Goal: Task Accomplishment & Management: Manage account settings

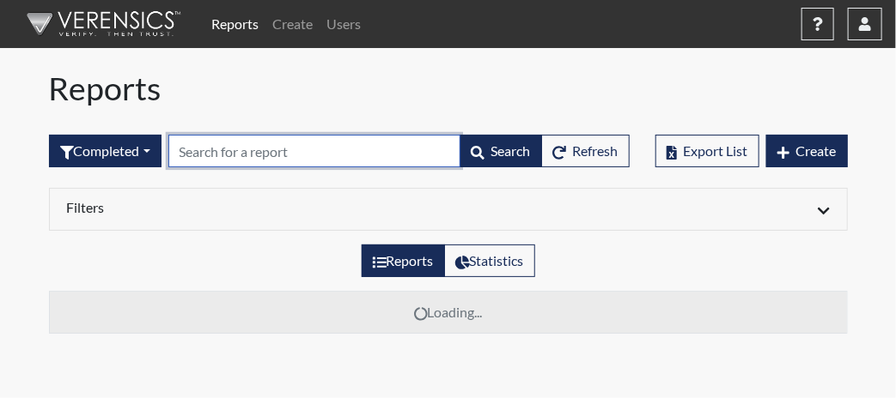
click at [246, 155] on input "text" at bounding box center [314, 151] width 292 height 33
click at [246, 154] on input "text" at bounding box center [314, 151] width 292 height 33
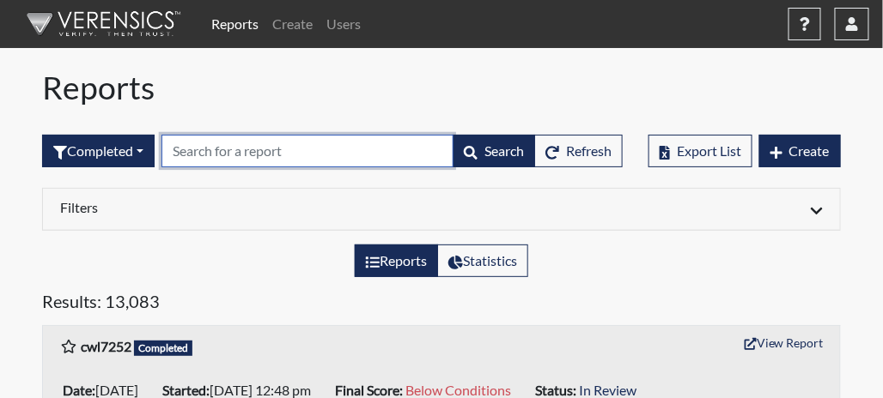
paste input "JCP2095."
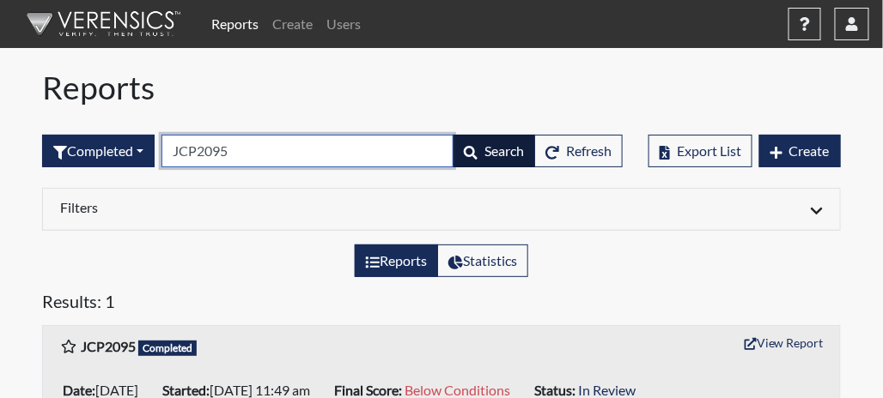
type input "JCP2095"
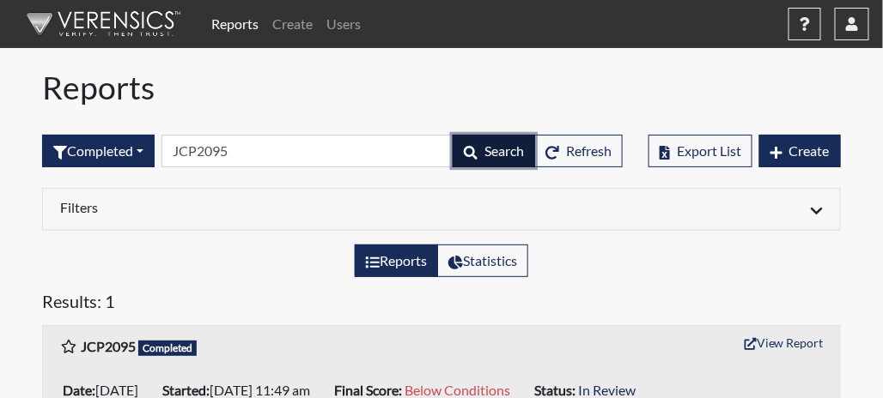
click at [490, 148] on span "Search" at bounding box center [503, 151] width 39 height 16
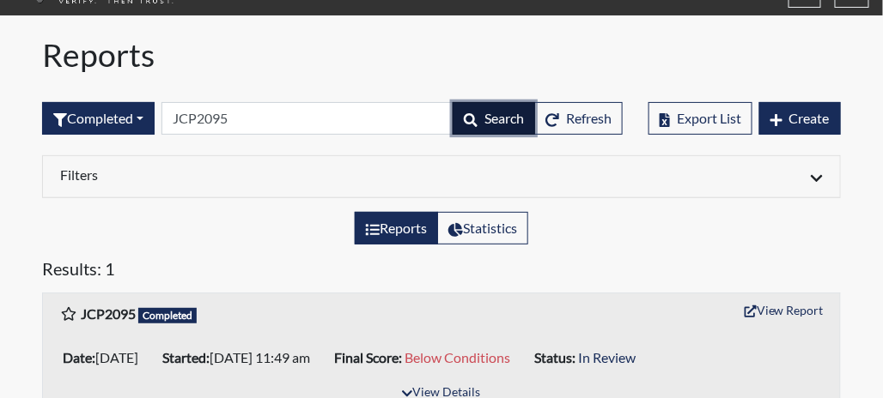
scroll to position [52, 0]
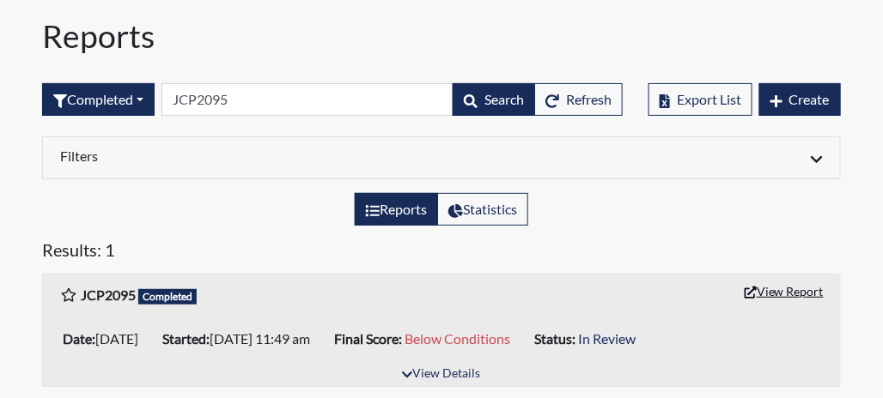
click at [803, 284] on button "View Report" at bounding box center [784, 291] width 94 height 27
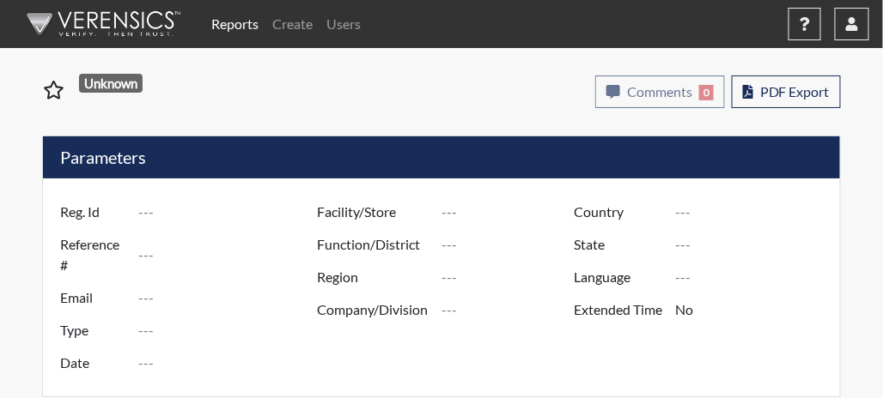
type input "JCP2095"
type input "51391"
type input "---"
type input "Corrections Pre-Employment"
type input "[DATE]"
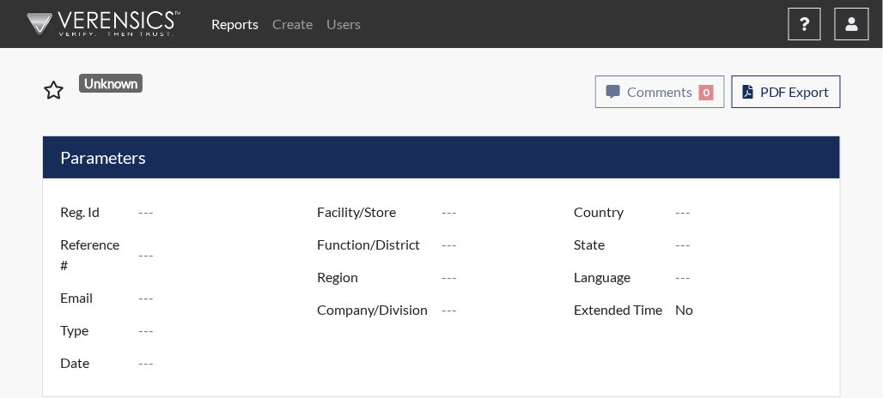
type input "[PERSON_NAME]"
type input "[GEOGRAPHIC_DATA]"
type input "[US_STATE]"
type input "English"
type input "Below Conditions"
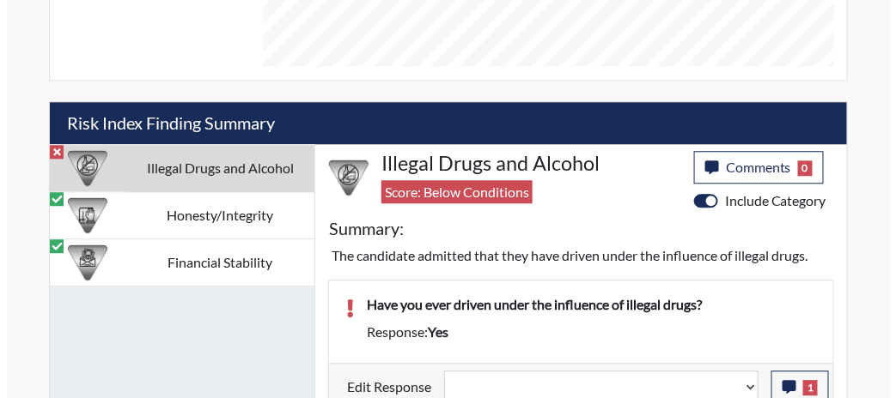
scroll to position [979, 0]
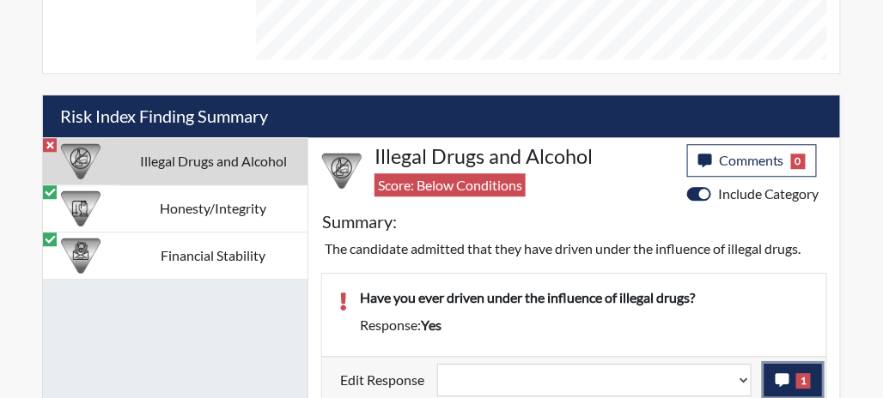
click at [782, 373] on icon "button" at bounding box center [782, 380] width 14 height 14
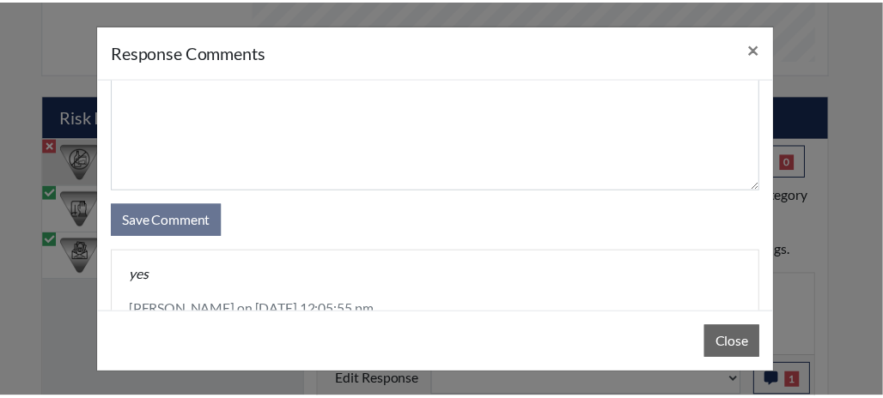
scroll to position [94, 0]
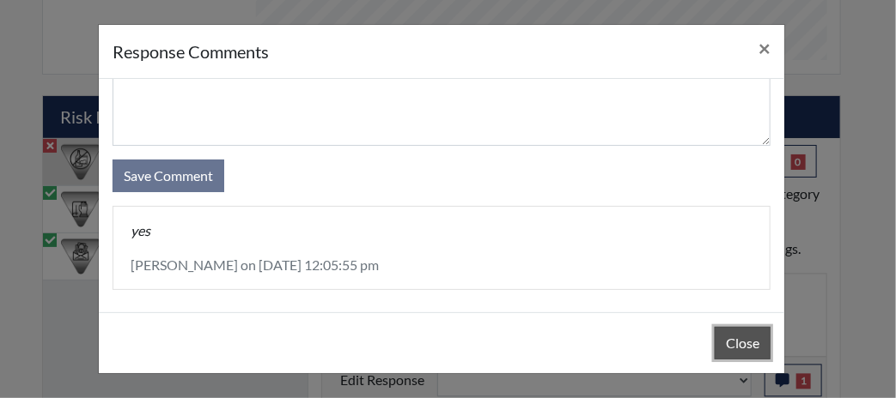
click at [747, 341] on button "Close" at bounding box center [742, 343] width 56 height 33
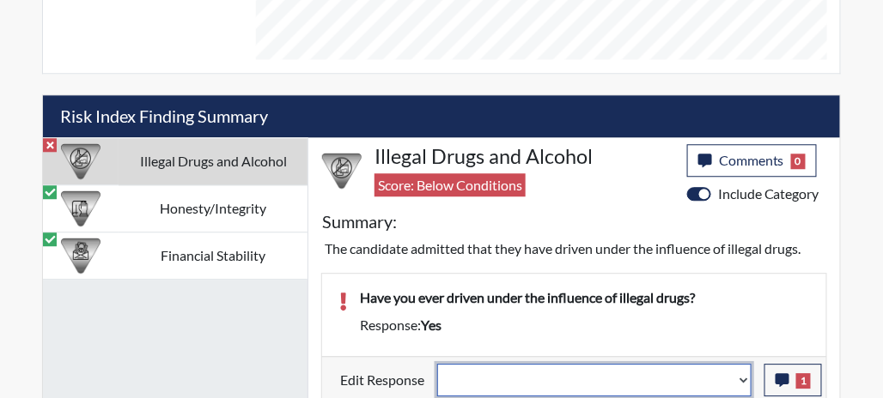
click at [744, 366] on select "Question is not relevant. Results will be updated. Reasonable explanation provi…" at bounding box center [594, 380] width 314 height 33
select select "reasonable-explanation-provided"
click at [438, 364] on select "Question is not relevant. Results will be updated. Reasonable explanation provi…" at bounding box center [594, 380] width 314 height 33
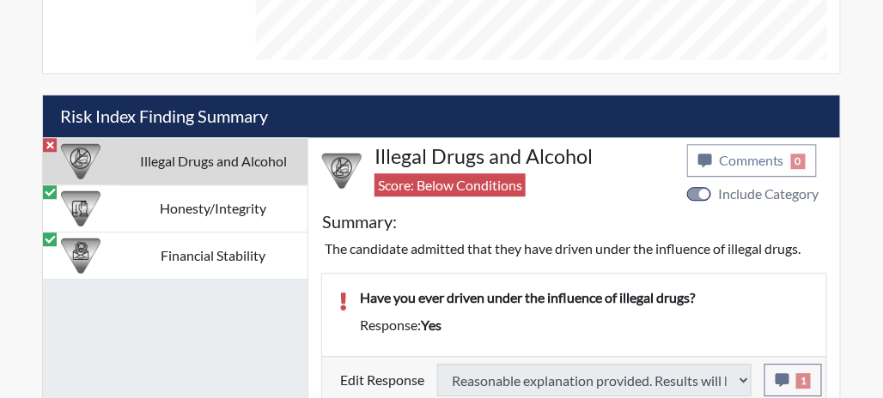
type input "Above Conditions"
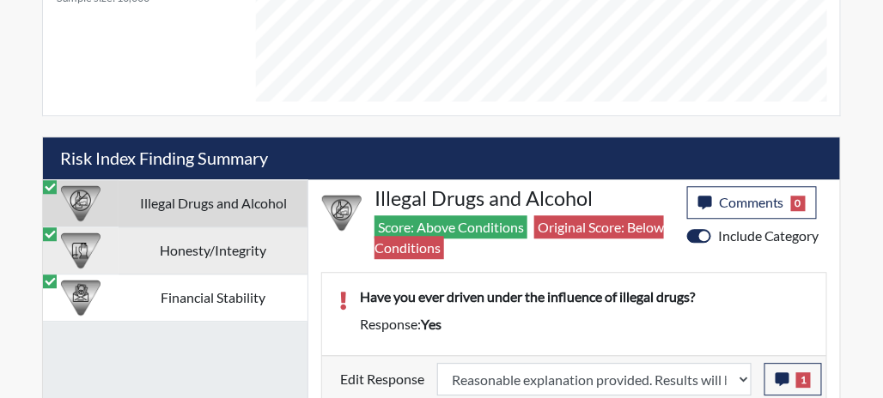
scroll to position [285, 598]
click at [153, 250] on td "Honesty/Integrity" at bounding box center [212, 251] width 189 height 47
select select
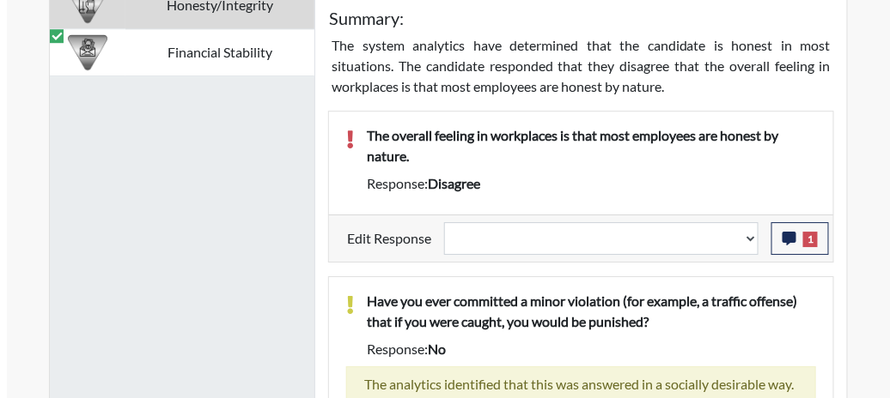
scroll to position [1194, 0]
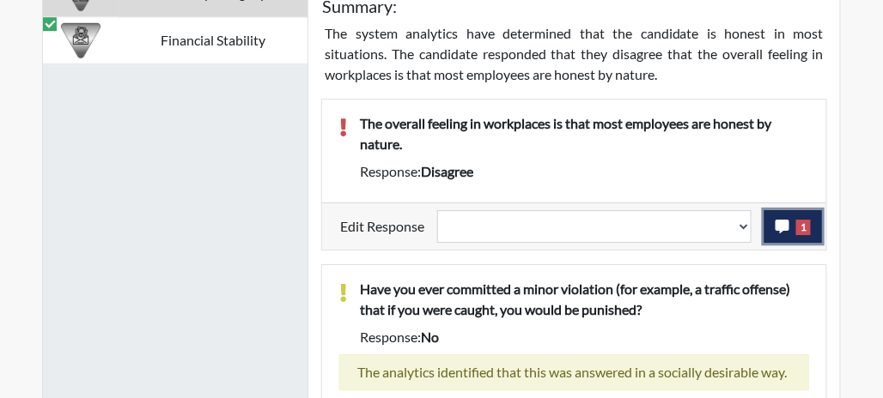
click at [792, 212] on button "1" at bounding box center [793, 226] width 58 height 33
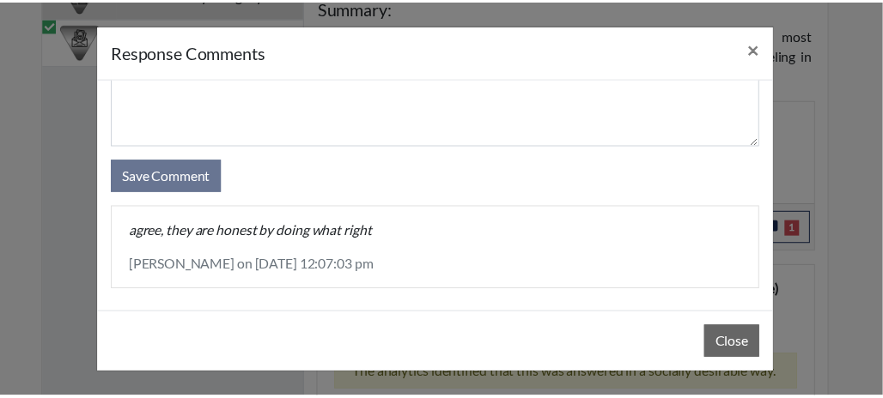
scroll to position [94, 0]
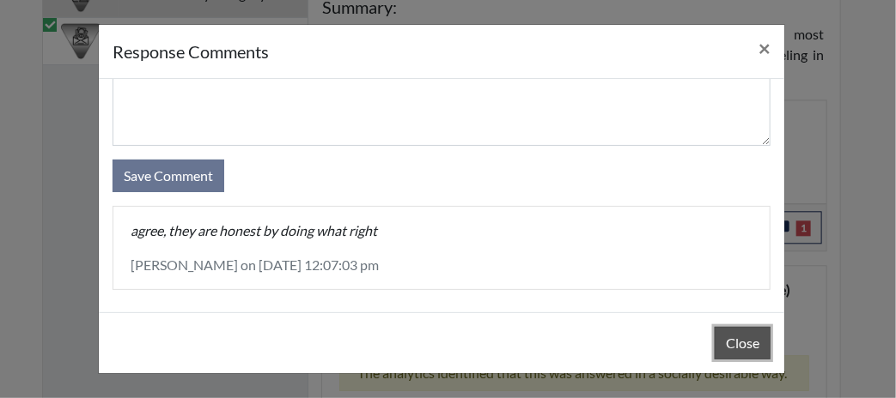
click at [725, 338] on button "Close" at bounding box center [742, 343] width 56 height 33
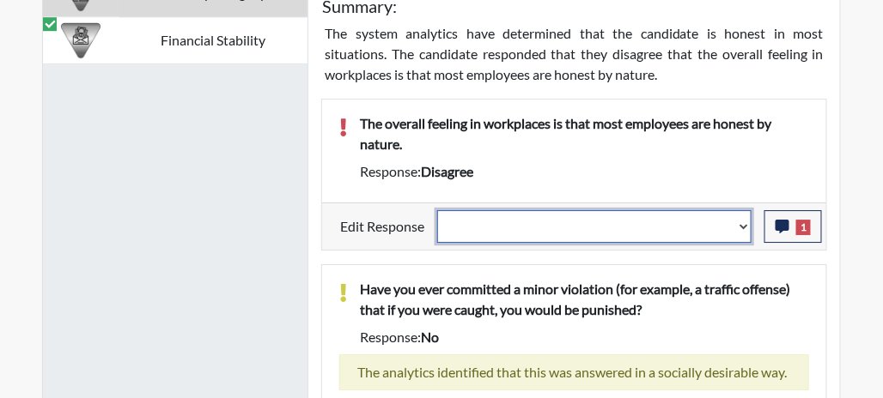
click at [739, 219] on select "Question is not relevant. Results will be updated. Reasonable explanation provi…" at bounding box center [594, 226] width 314 height 33
select select "reasonable-explanation-provided"
click at [438, 210] on select "Question is not relevant. Results will be updated. Reasonable explanation provi…" at bounding box center [594, 226] width 314 height 33
select select
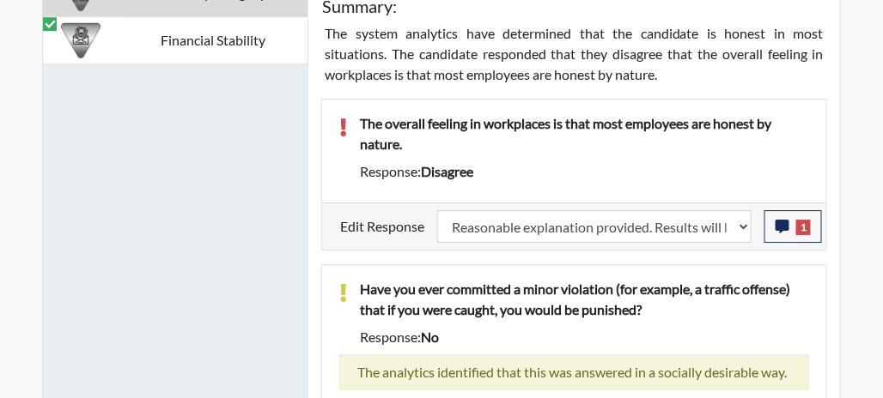
select select
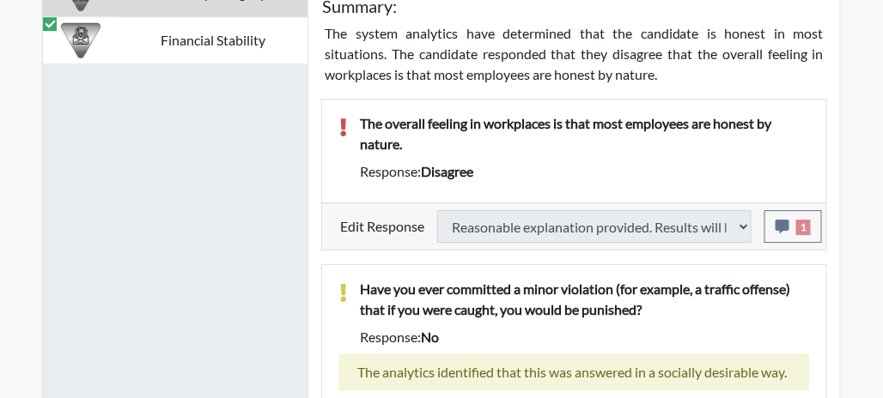
select select
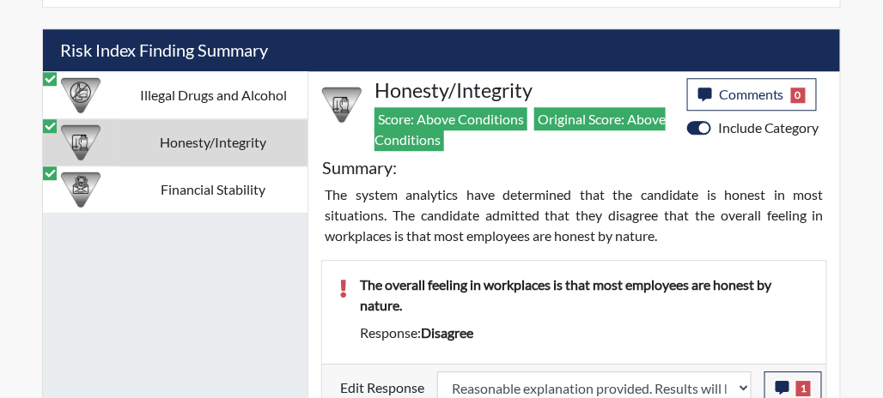
scroll to position [1045, 0]
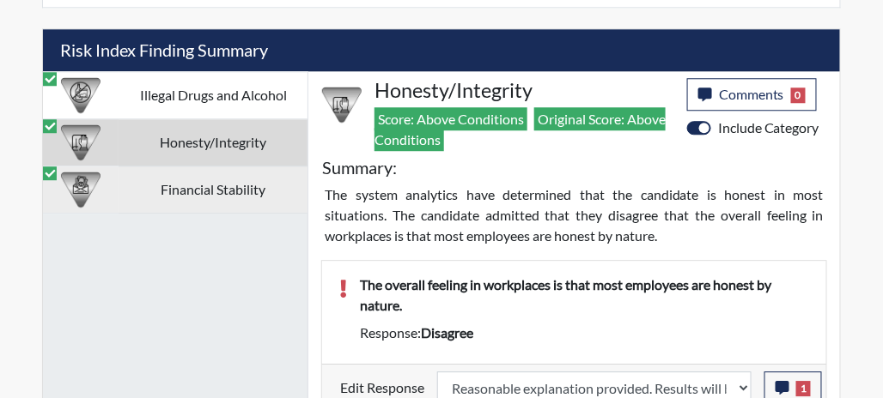
click at [220, 172] on td "Financial Stability" at bounding box center [212, 190] width 189 height 47
select select
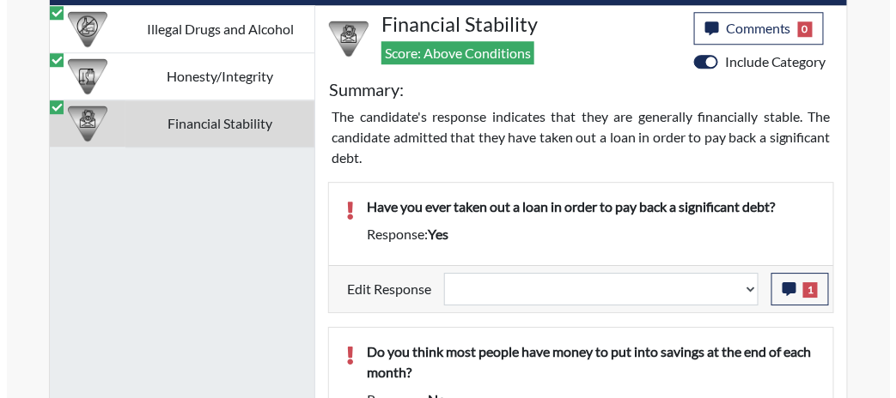
scroll to position [1131, 0]
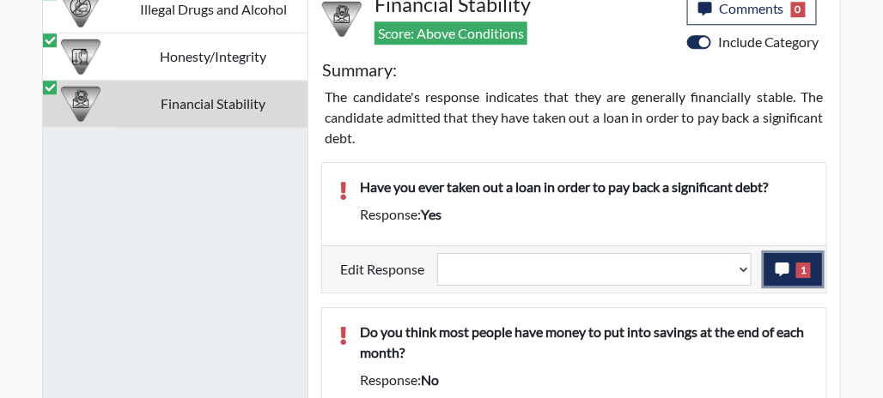
click at [791, 266] on button "1" at bounding box center [793, 269] width 58 height 33
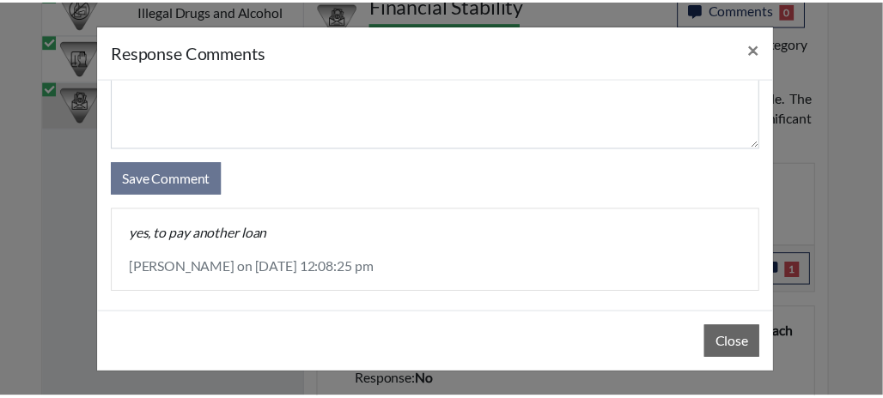
scroll to position [94, 0]
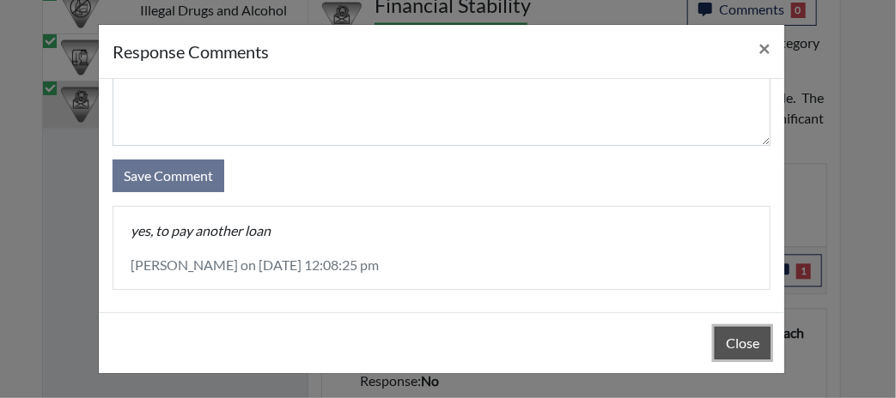
click at [727, 346] on button "Close" at bounding box center [742, 343] width 56 height 33
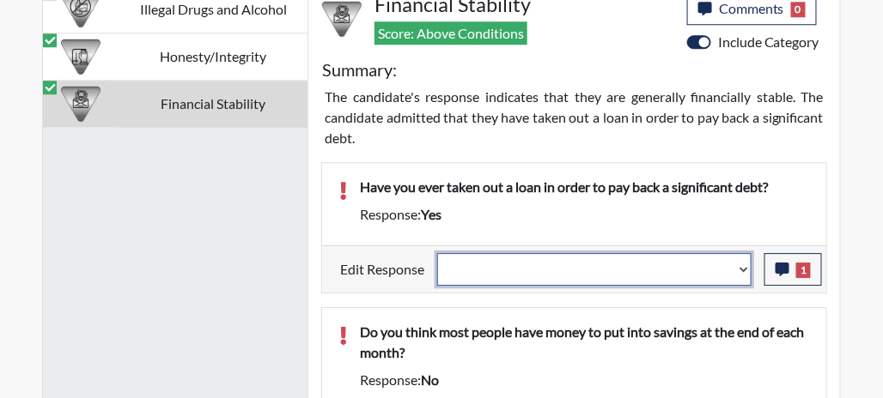
click at [746, 261] on select "Question is not relevant. Results will be updated. Reasonable explanation provi…" at bounding box center [594, 269] width 314 height 33
select select "reasonable-explanation-provided"
click at [438, 253] on select "Question is not relevant. Results will be updated. Reasonable explanation provi…" at bounding box center [594, 269] width 314 height 33
select select
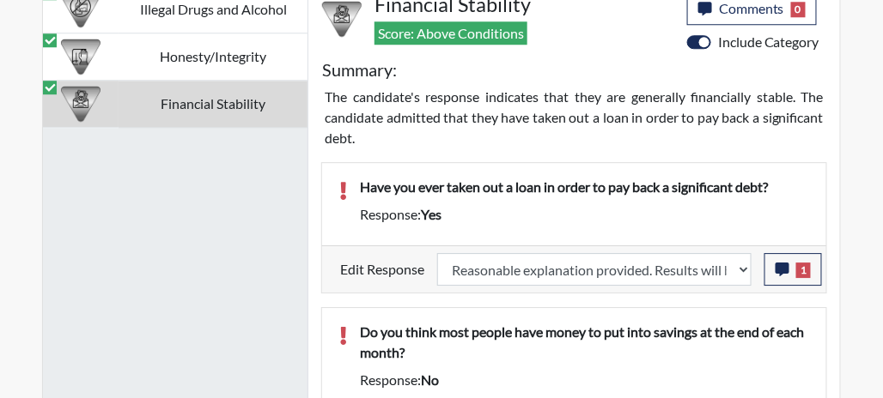
select select
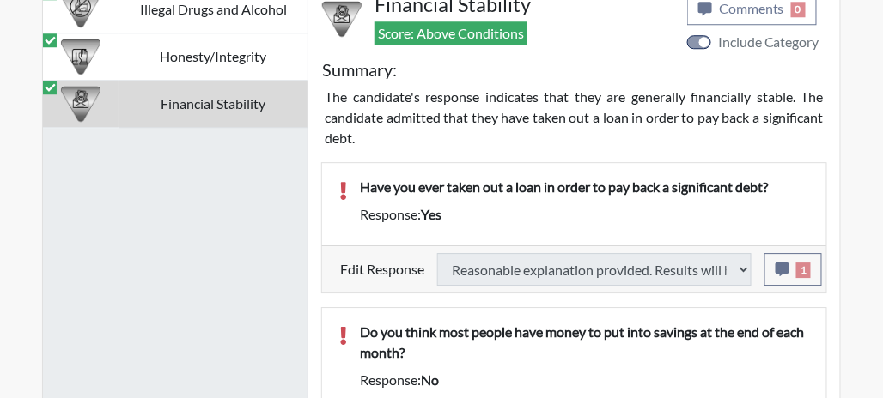
select select
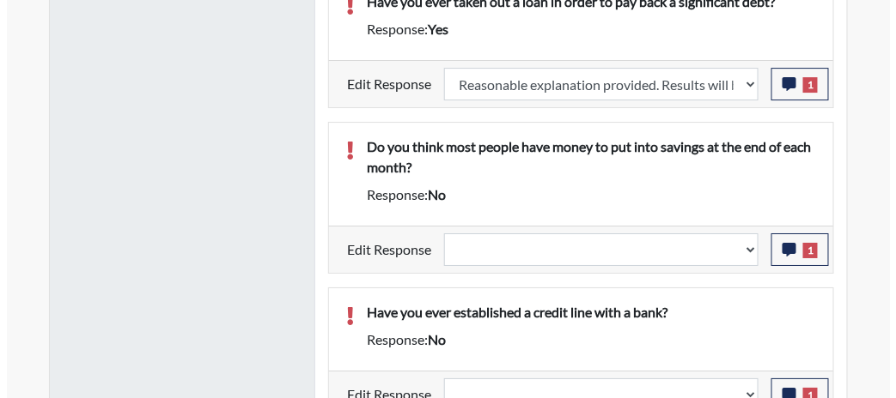
scroll to position [1341, 0]
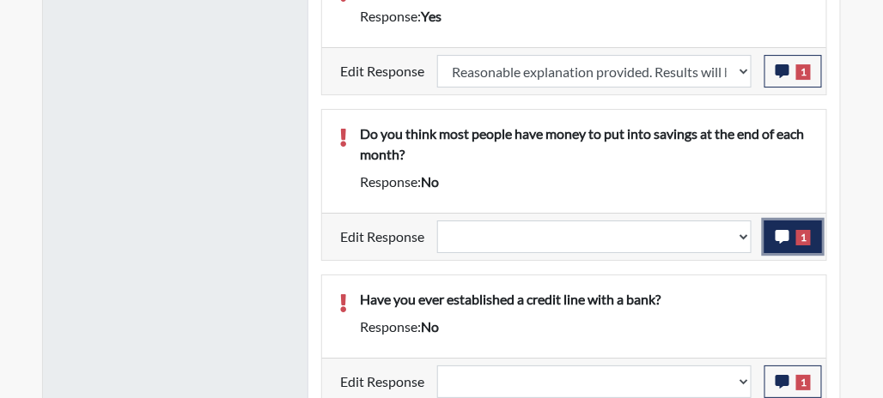
click at [800, 230] on span "1" at bounding box center [803, 237] width 15 height 15
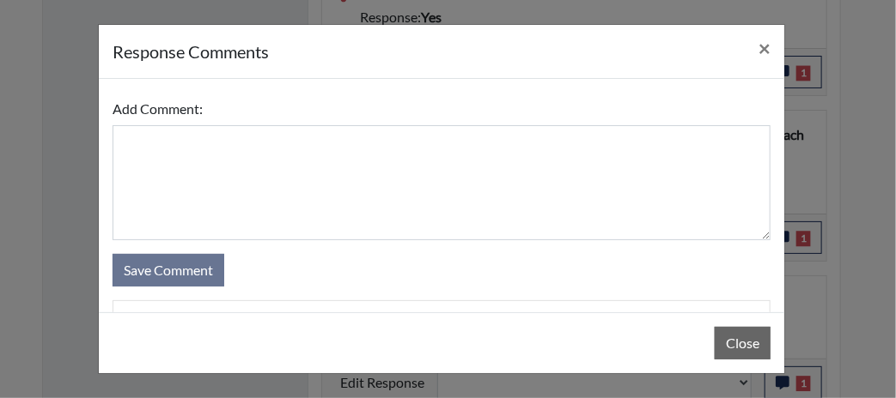
scroll to position [94, 0]
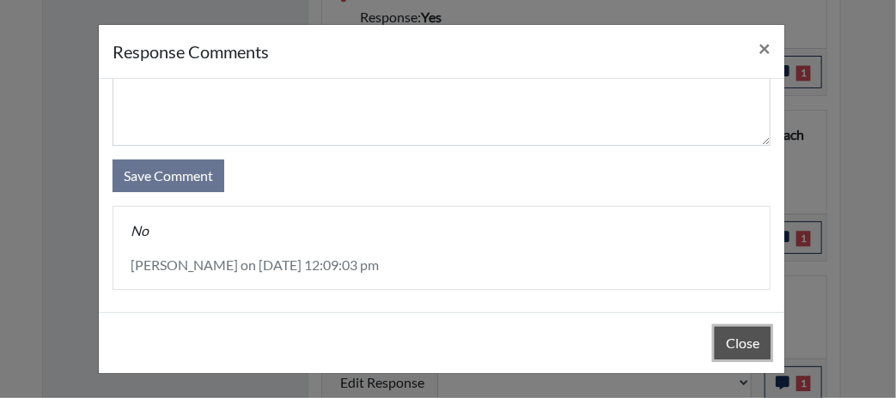
click at [728, 349] on button "Close" at bounding box center [742, 343] width 56 height 33
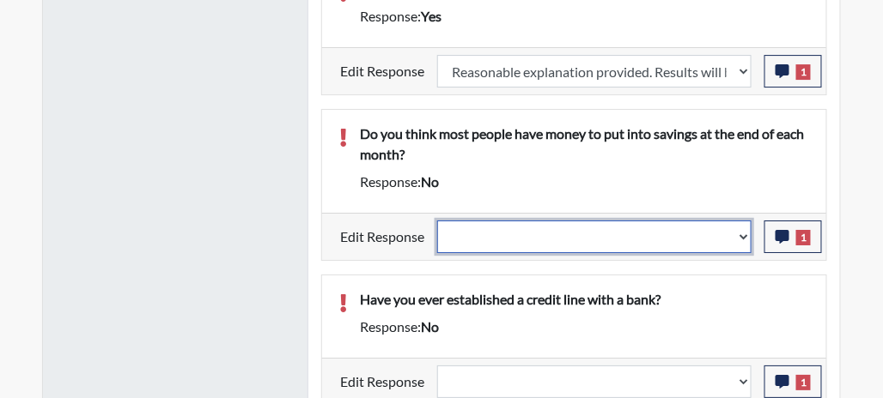
click at [746, 227] on select "Question is not relevant. Results will be updated. Reasonable explanation provi…" at bounding box center [594, 237] width 314 height 33
select select "reasonable-explanation-provided"
click at [438, 221] on select "Question is not relevant. Results will be updated. Reasonable explanation provi…" at bounding box center [594, 237] width 314 height 33
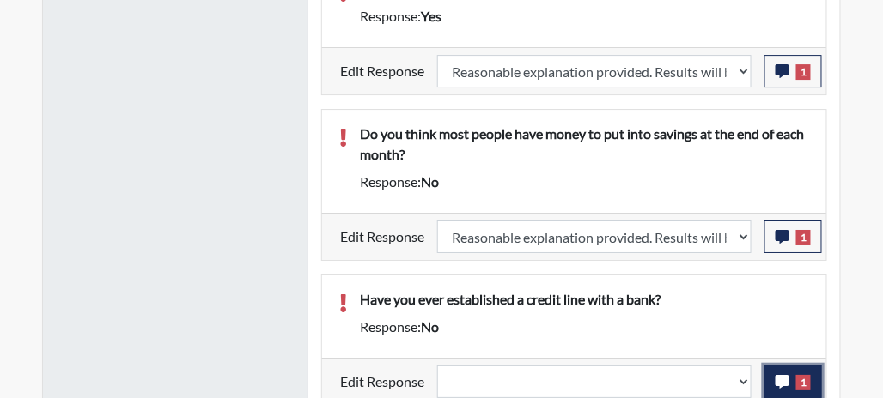
click at [795, 371] on button "1" at bounding box center [793, 382] width 58 height 33
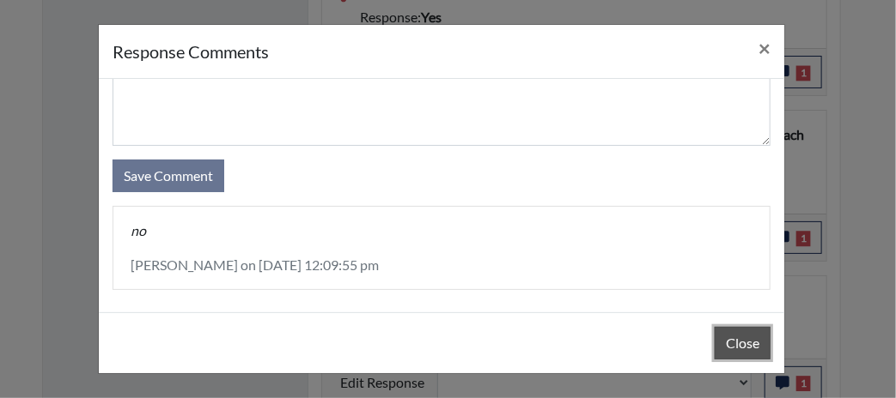
click at [724, 335] on button "Close" at bounding box center [742, 343] width 56 height 33
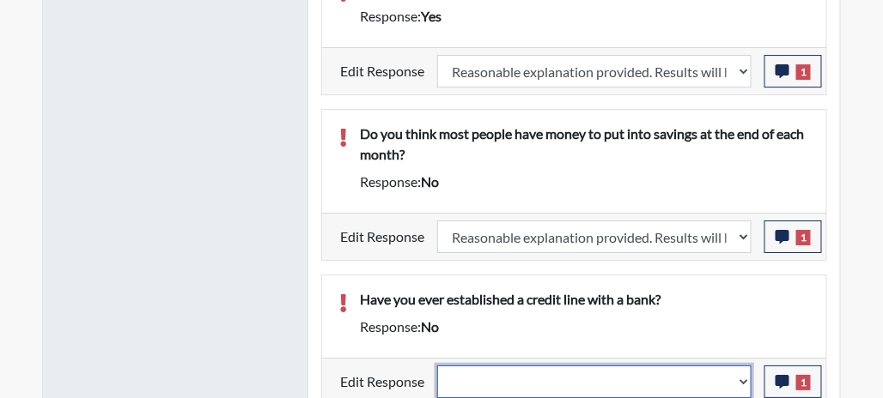
click at [750, 373] on select "Question is not relevant. Results will be updated. Reasonable explanation provi…" at bounding box center [594, 382] width 314 height 33
select select "reasonable-explanation-provided"
click at [438, 366] on select "Question is not relevant. Results will be updated. Reasonable explanation provi…" at bounding box center [594, 382] width 314 height 33
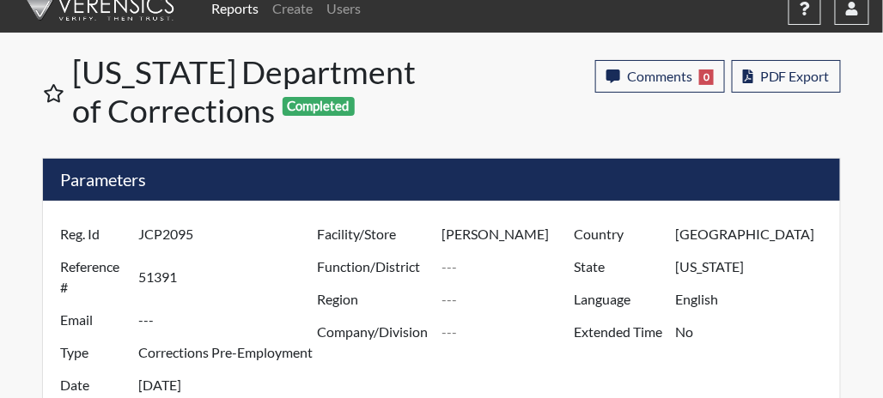
scroll to position [12, 0]
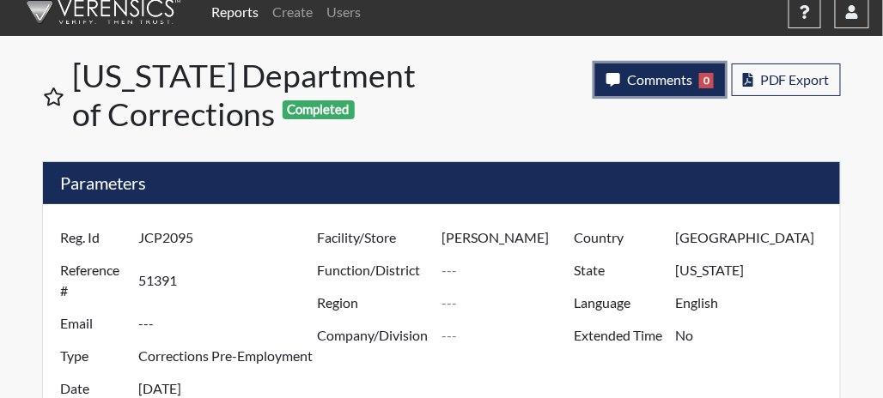
click at [646, 81] on span "Comments" at bounding box center [659, 79] width 65 height 16
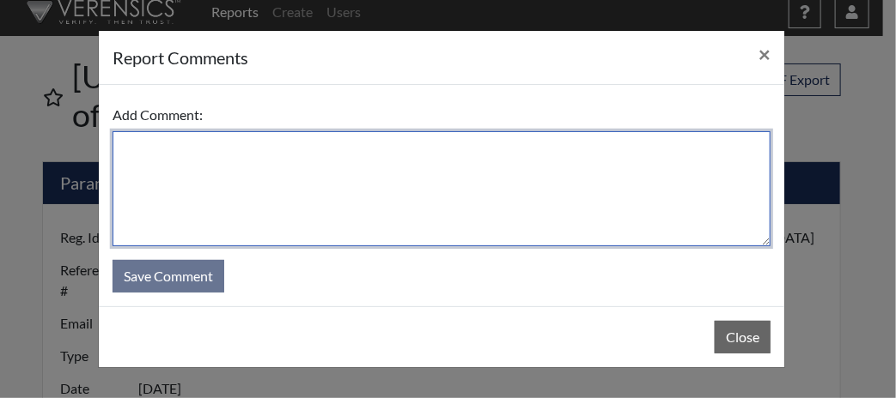
click at [485, 185] on textarea at bounding box center [441, 188] width 658 height 115
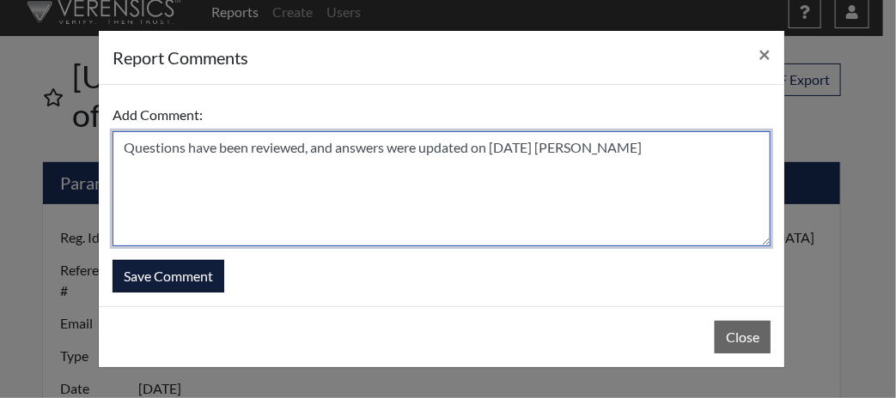
type textarea "Questions have been reviewed, and answers were updated on [DATE] [PERSON_NAME]"
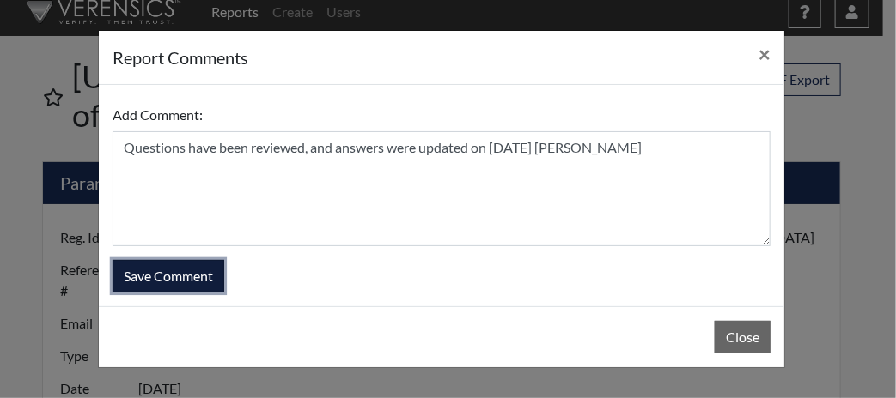
click at [188, 271] on button "Save Comment" at bounding box center [168, 276] width 112 height 33
click at [188, 270] on button "Save Comment" at bounding box center [168, 276] width 112 height 33
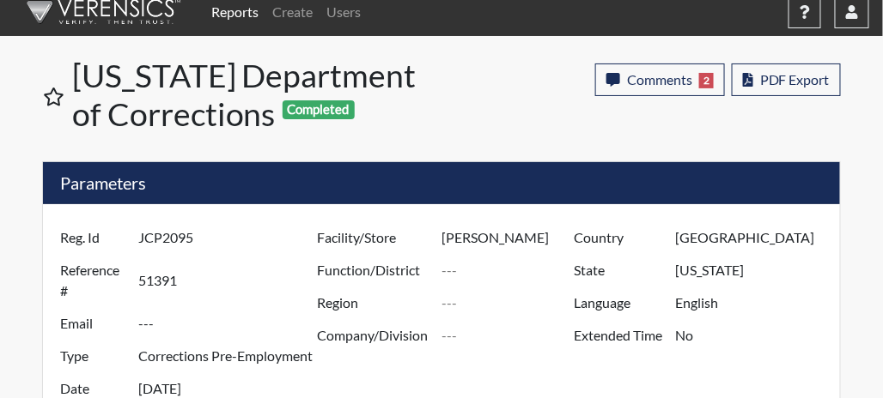
scroll to position [285, 598]
click at [242, 14] on link "Reports" at bounding box center [234, 12] width 61 height 34
